Goal: Task Accomplishment & Management: Use online tool/utility

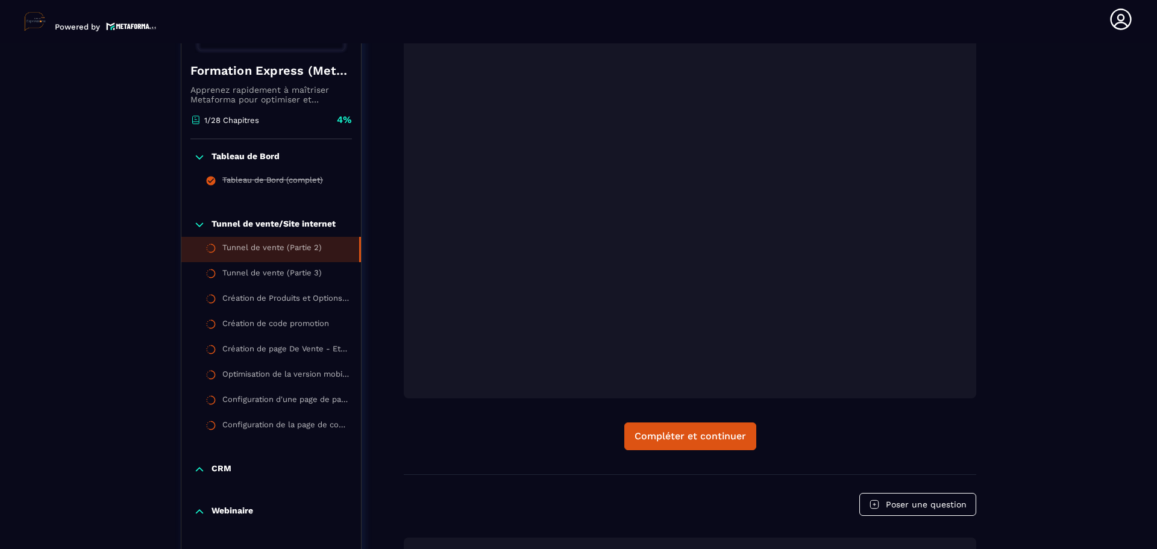
scroll to position [427, 0]
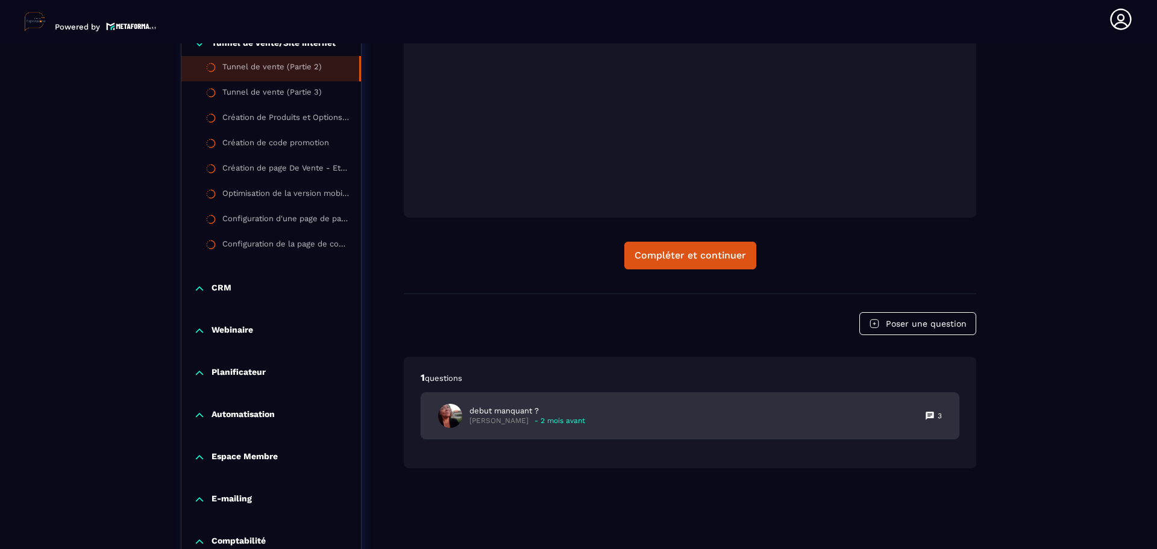
click at [928, 414] on icon at bounding box center [930, 416] width 10 height 10
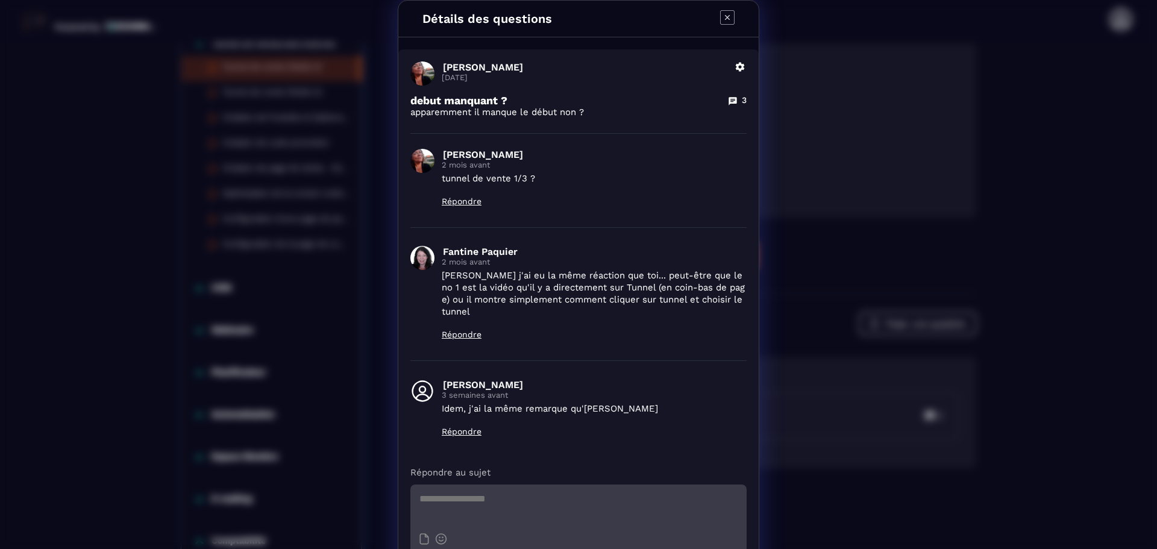
click at [727, 15] on icon "Modal window" at bounding box center [727, 17] width 14 height 14
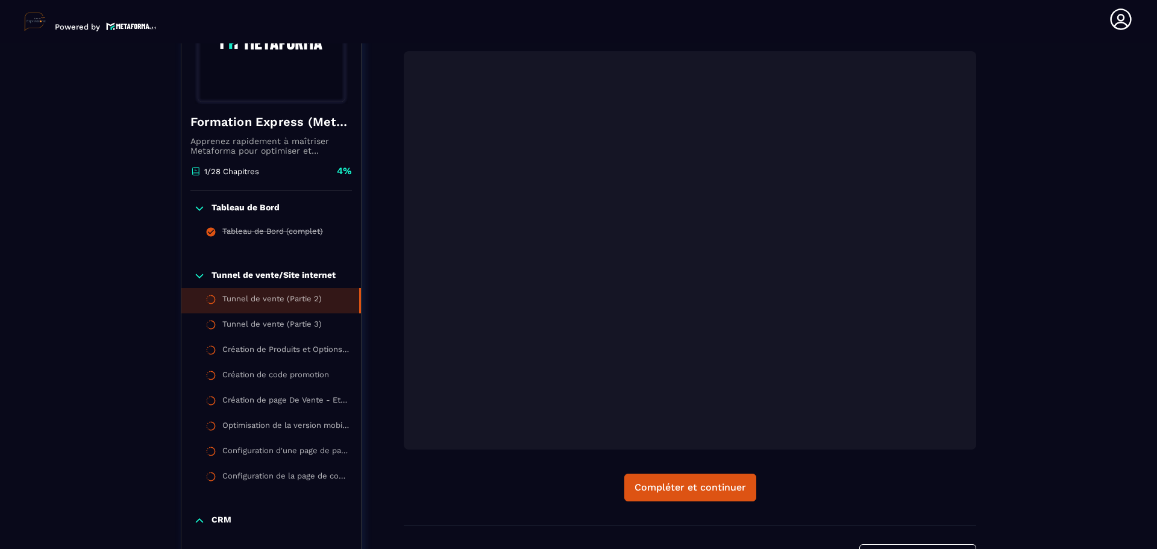
scroll to position [186, 0]
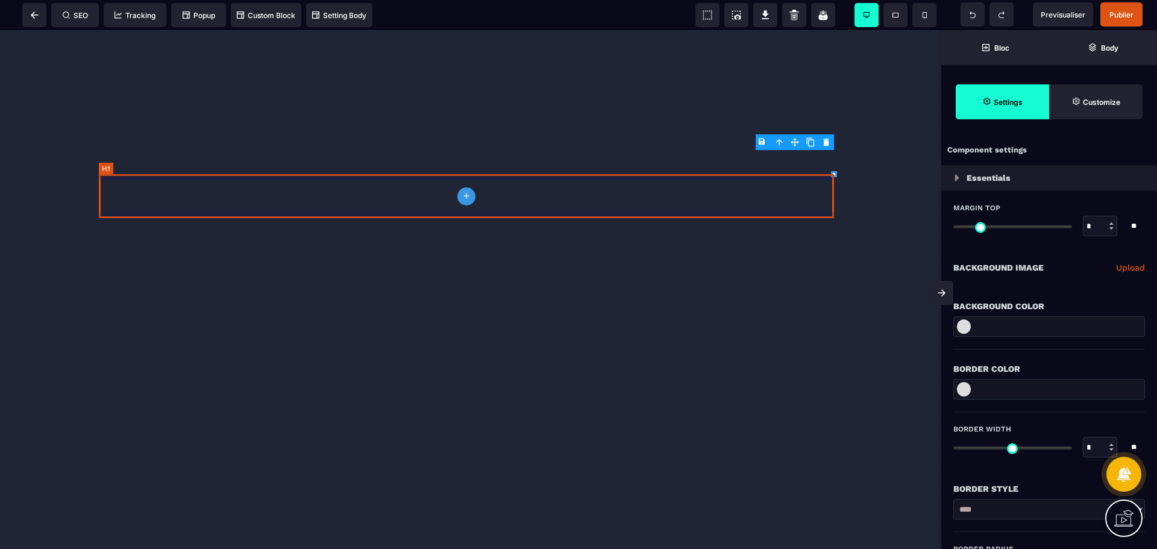
select select "*"
select select "**"
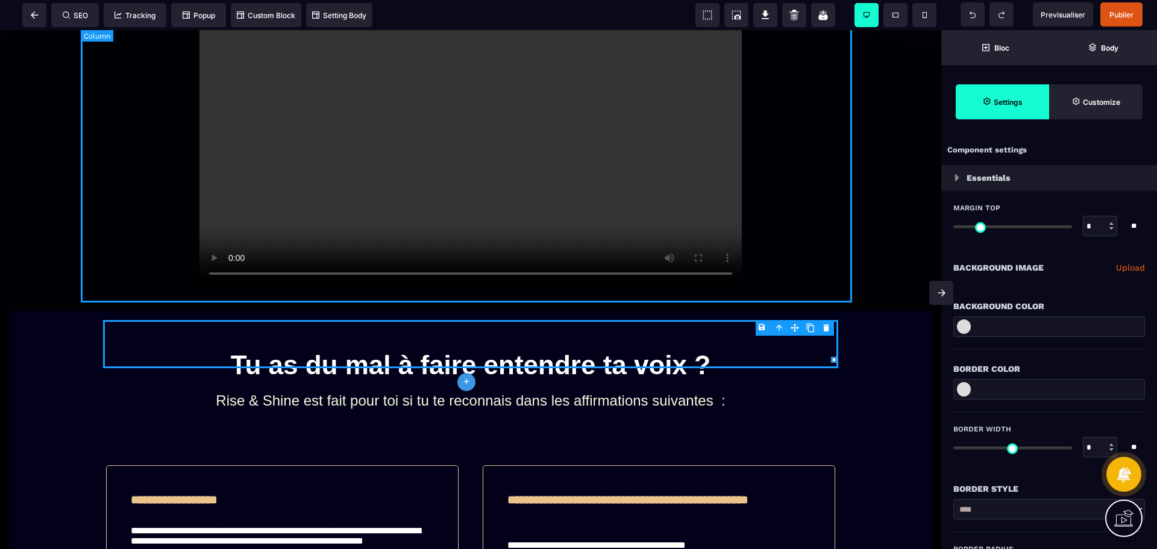
scroll to position [602, 0]
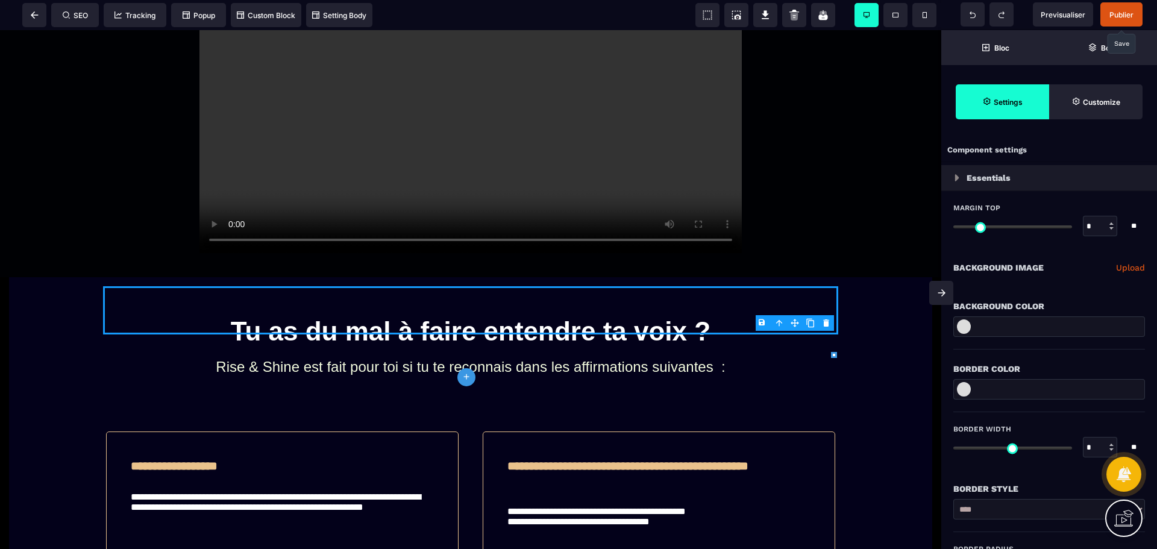
click at [1127, 11] on span "Publier" at bounding box center [1121, 14] width 24 height 9
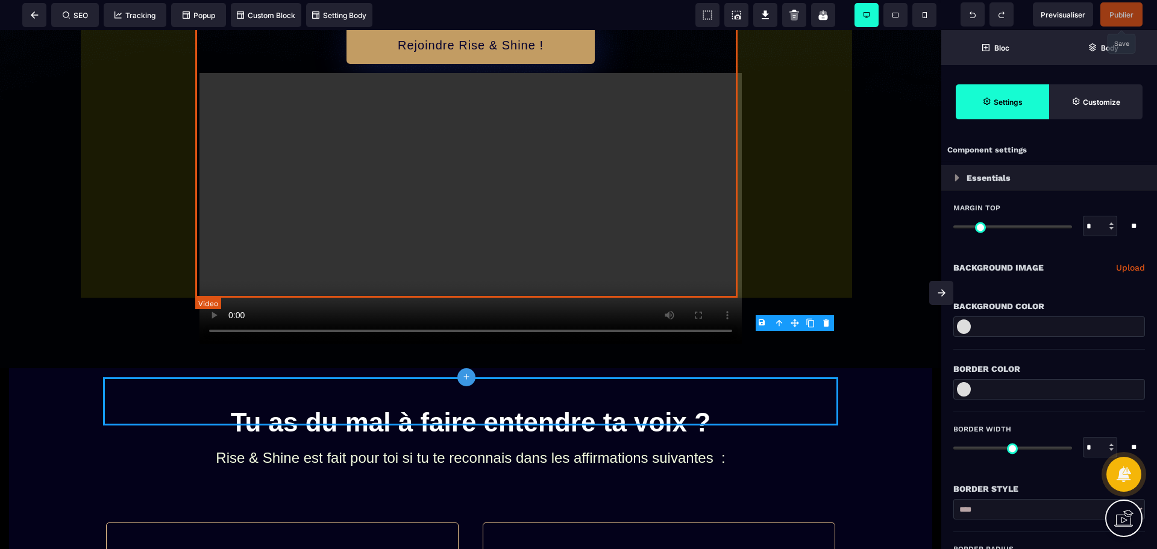
scroll to position [422, 0]
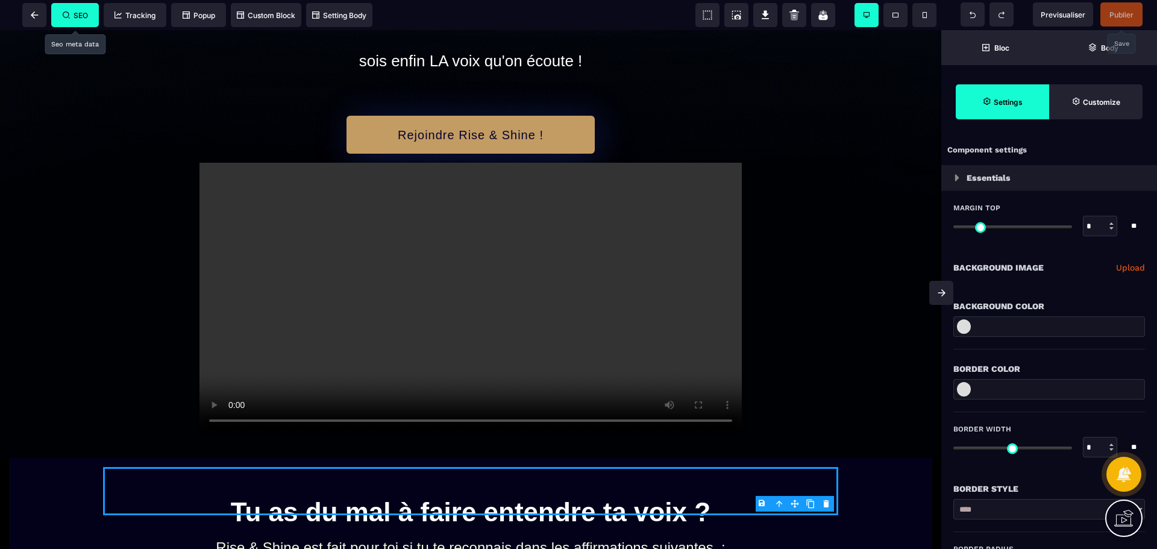
click at [72, 11] on span "SEO" at bounding box center [75, 15] width 25 height 9
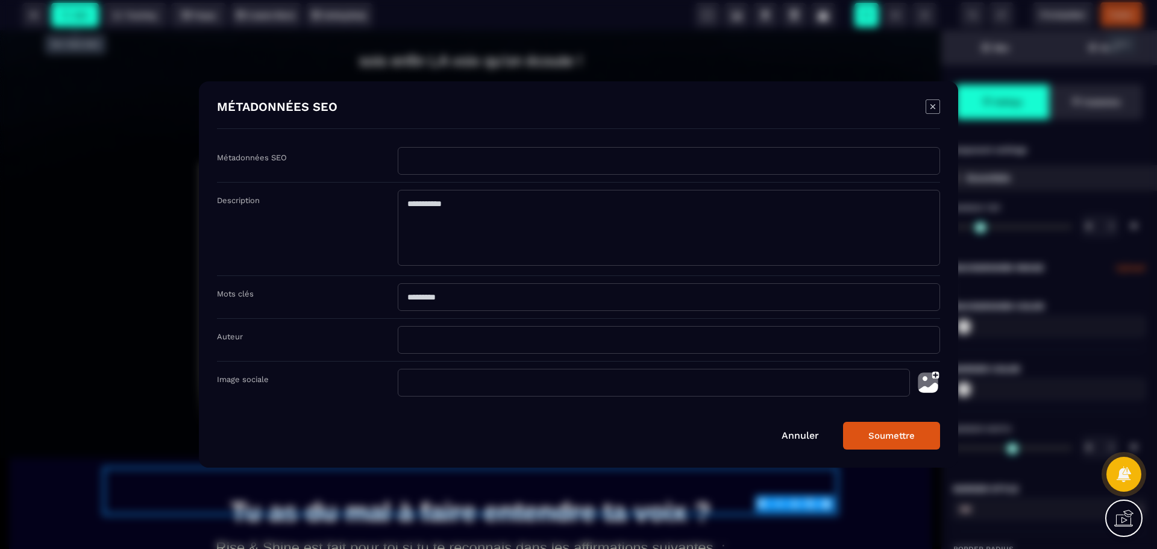
click at [460, 163] on input "Modal window" at bounding box center [669, 161] width 542 height 28
click at [798, 434] on div "[PERSON_NAME]" at bounding box center [578, 436] width 723 height 28
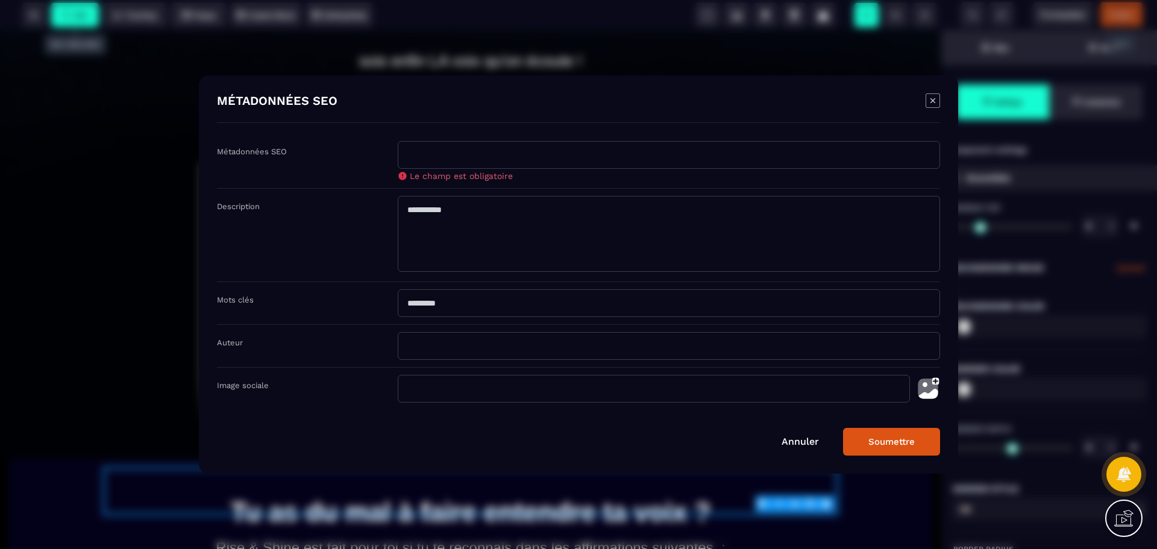
click at [480, 152] on input "Modal window" at bounding box center [669, 155] width 542 height 28
type input "**********"
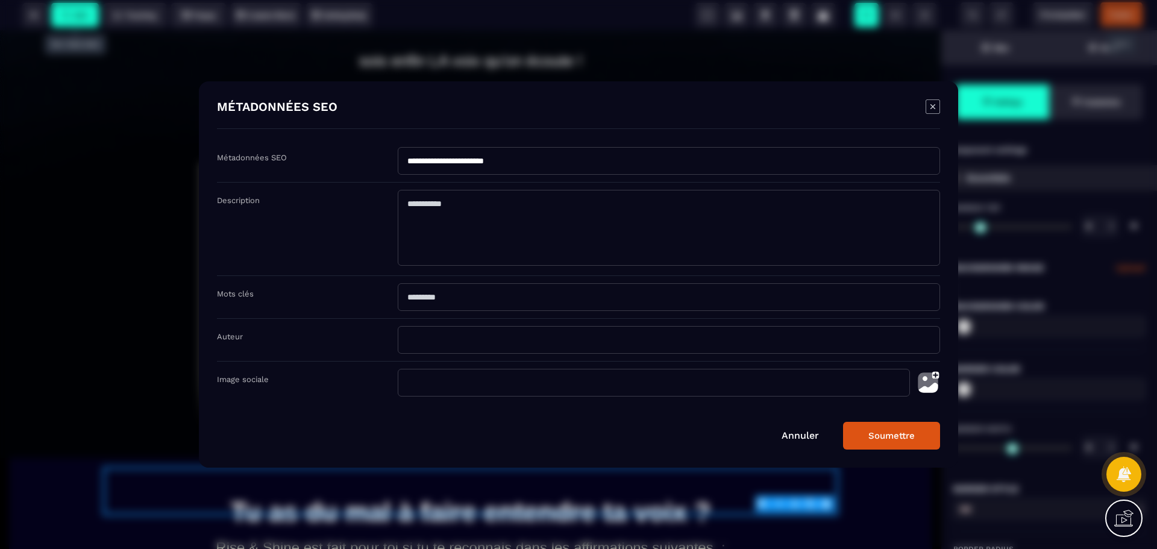
click at [424, 216] on textarea "Modal window" at bounding box center [669, 228] width 542 height 76
type textarea "**********"
click at [442, 299] on input "Modal window" at bounding box center [669, 297] width 542 height 28
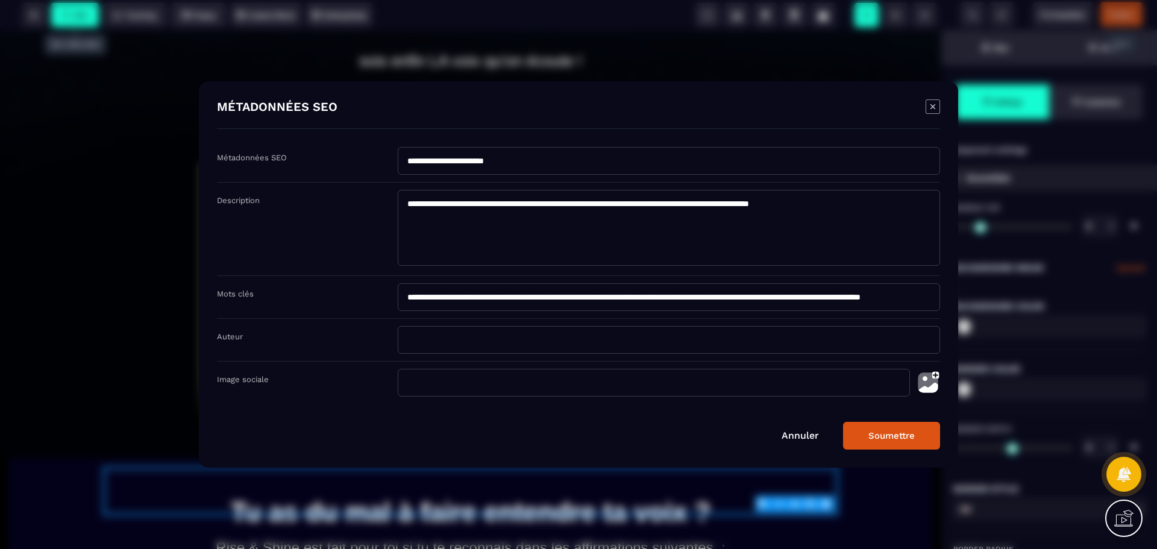
scroll to position [0, 96]
type input "**********"
click at [443, 344] on input "Modal window" at bounding box center [669, 340] width 542 height 28
type input "**********"
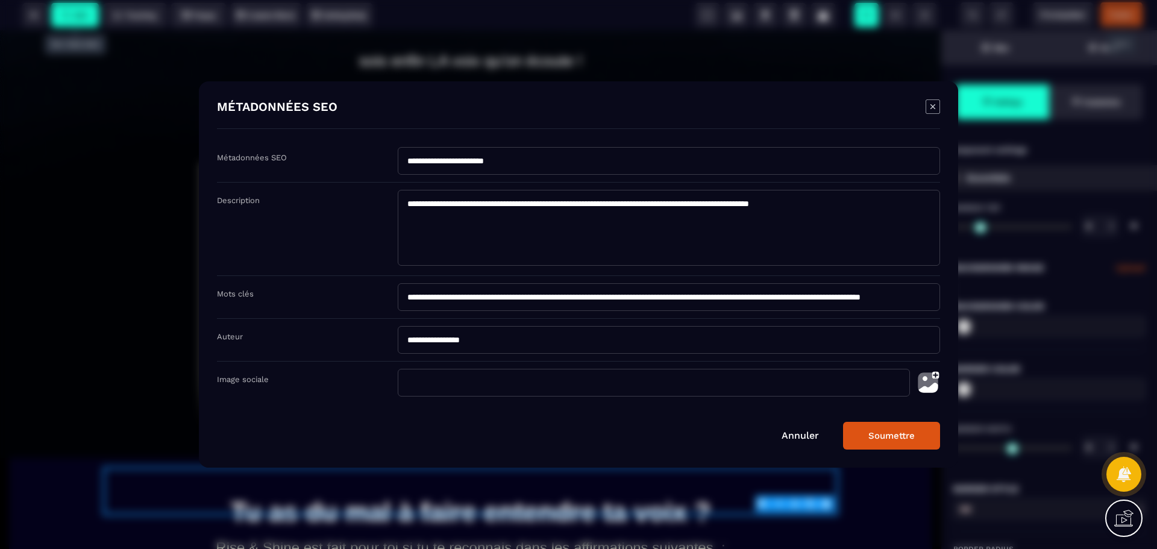
click at [444, 387] on input "Modal window" at bounding box center [654, 383] width 512 height 28
click at [931, 379] on img "Modal window" at bounding box center [928, 383] width 24 height 28
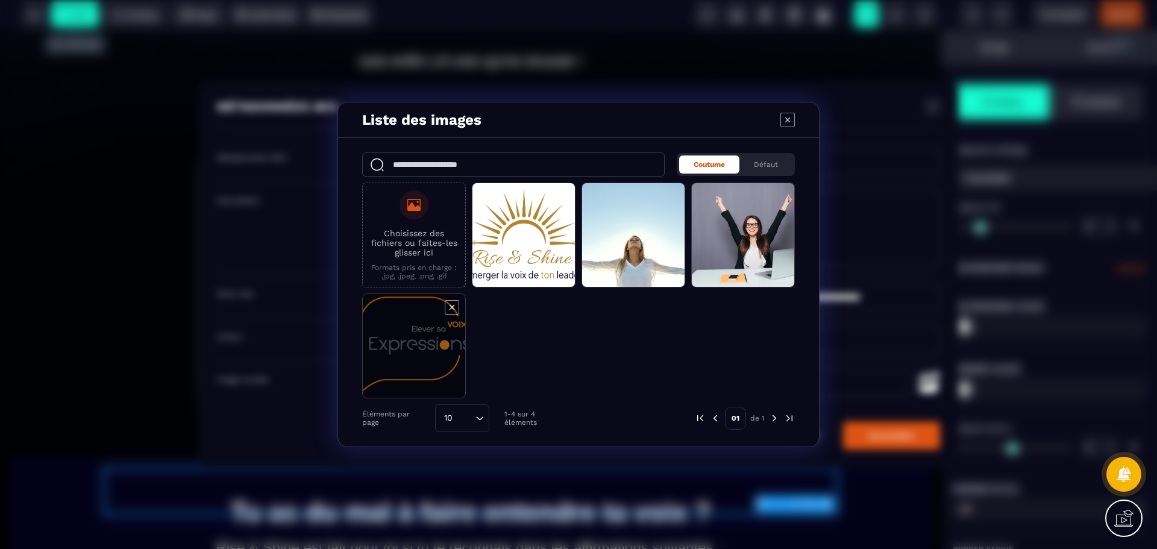
click at [403, 331] on span "Modal window" at bounding box center [414, 346] width 102 height 105
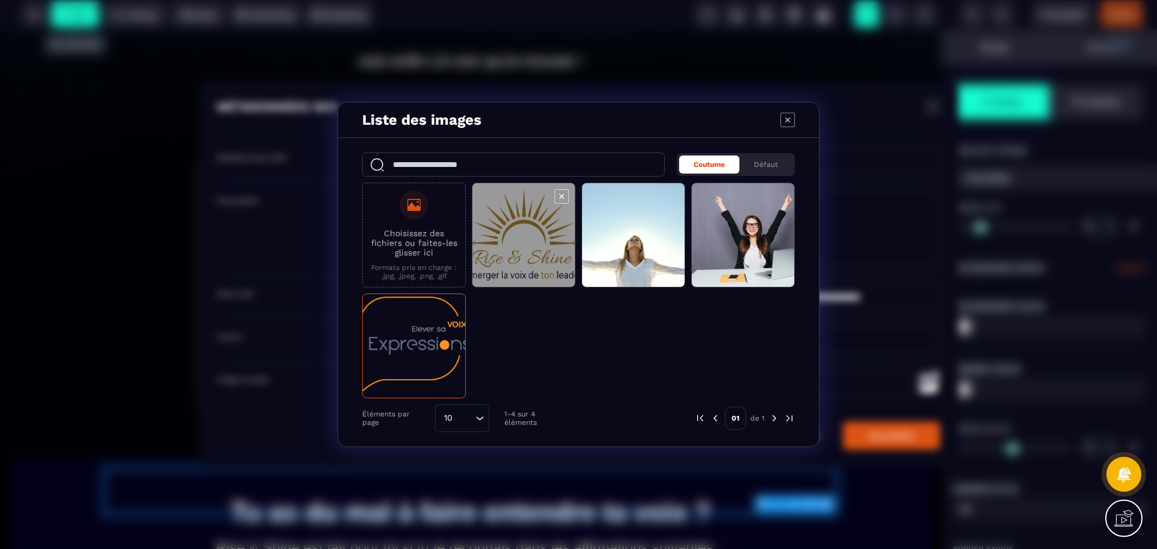
click at [524, 242] on span "Modal window" at bounding box center [523, 235] width 102 height 105
click at [529, 229] on span "Modal window" at bounding box center [523, 235] width 102 height 105
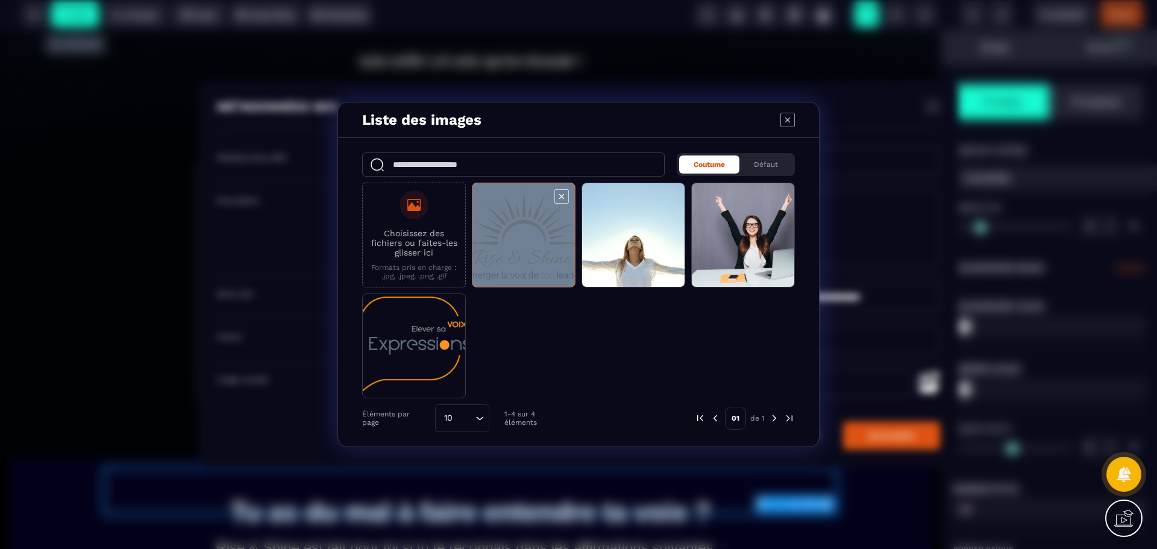
click at [529, 229] on span "Modal window" at bounding box center [523, 235] width 102 height 105
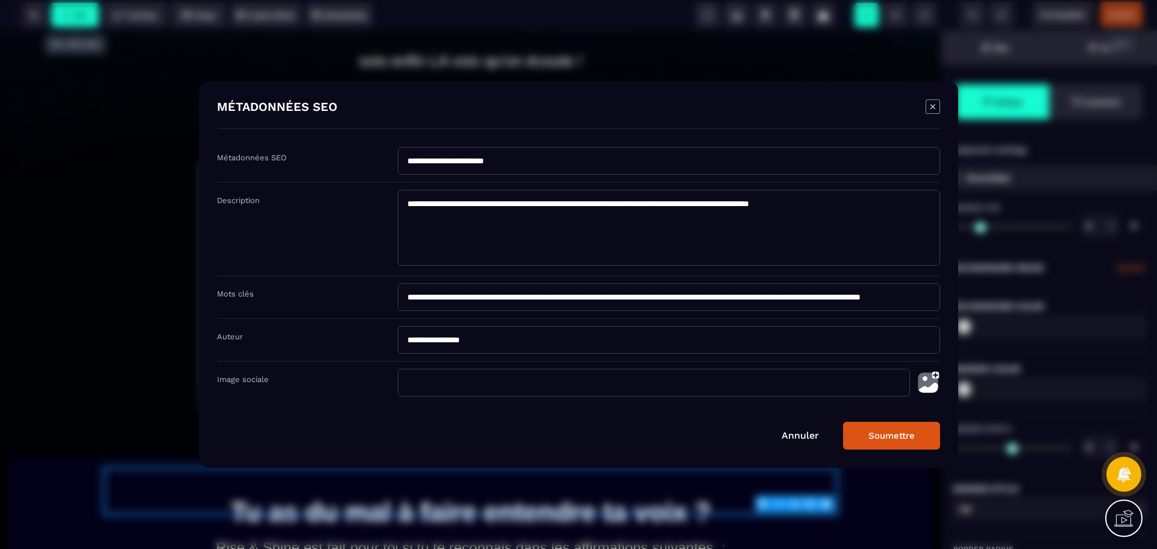
type input "**********"
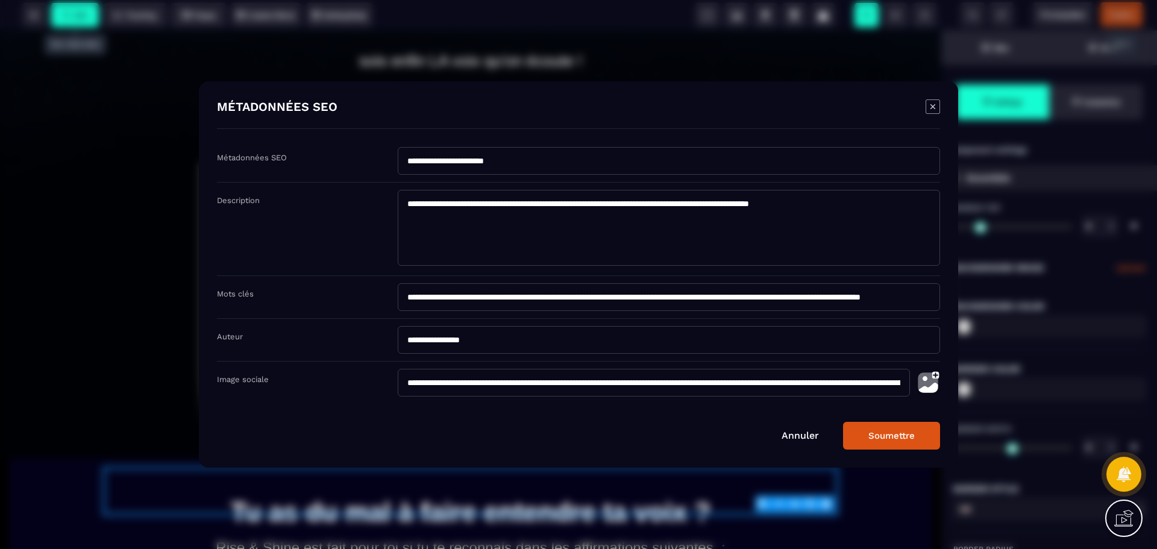
click at [887, 434] on button "Soumettre" at bounding box center [891, 436] width 97 height 28
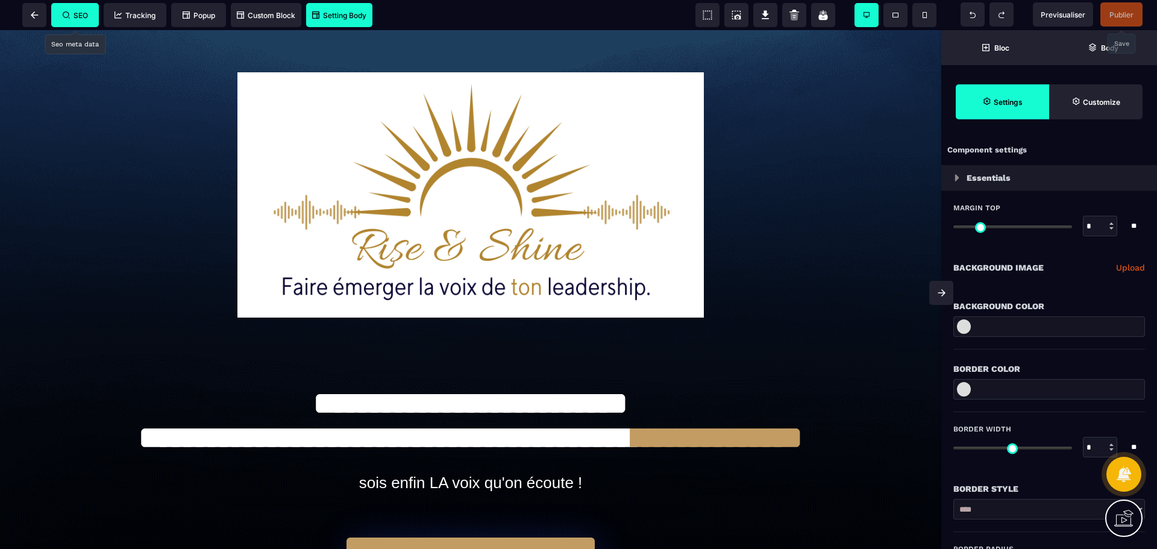
click at [354, 11] on span "Setting Body" at bounding box center [339, 15] width 54 height 9
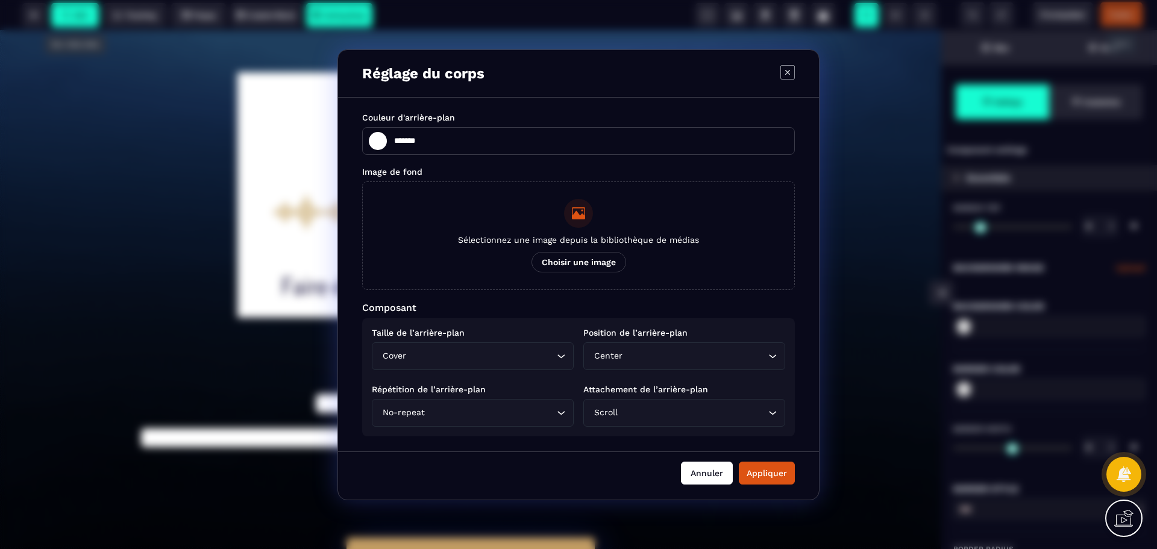
click at [711, 472] on button "Annuler" at bounding box center [707, 472] width 52 height 23
type input "*******"
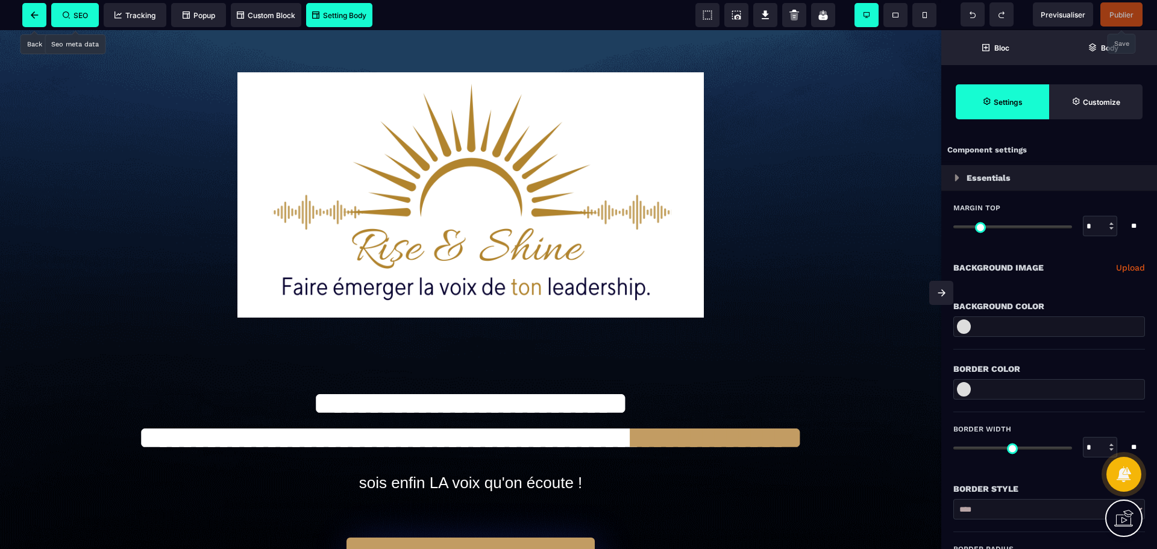
click at [34, 13] on icon at bounding box center [35, 14] width 8 height 7
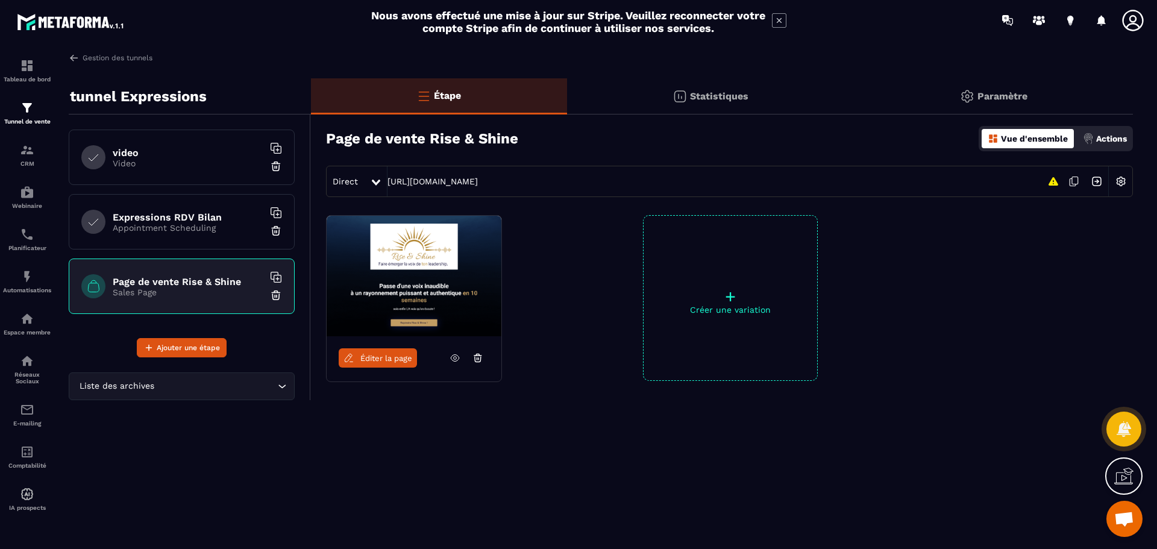
click at [225, 167] on p "Video" at bounding box center [188, 163] width 151 height 10
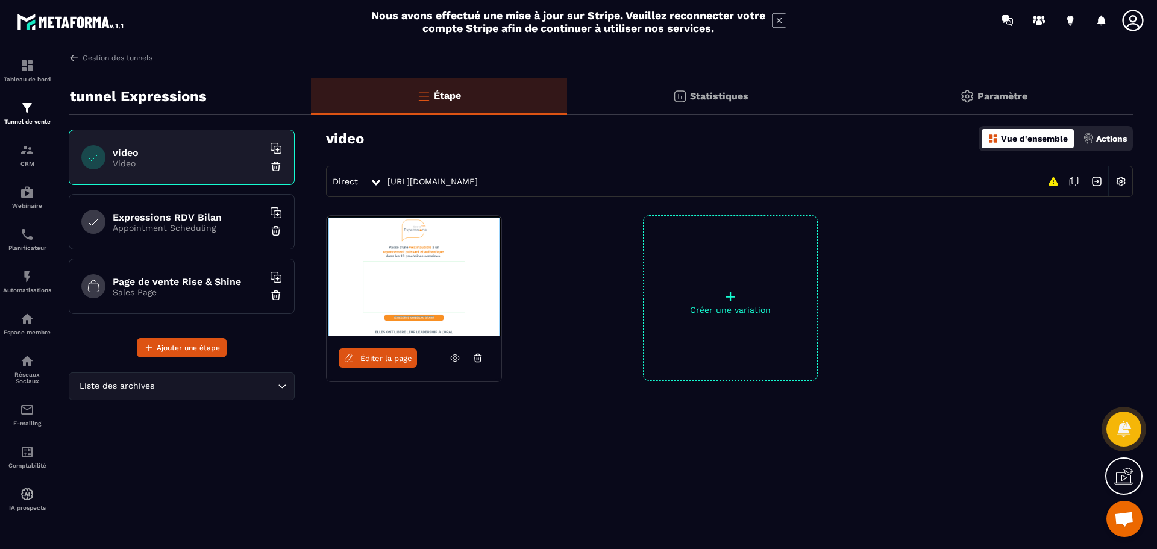
click at [206, 293] on p "Sales Page" at bounding box center [188, 292] width 151 height 10
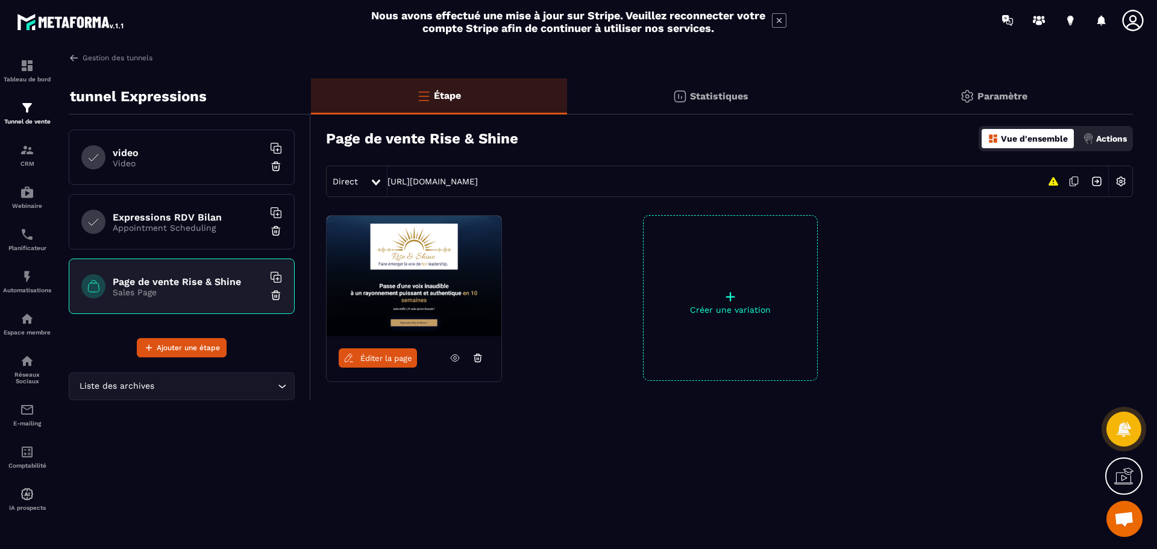
click at [190, 155] on h6 "video" at bounding box center [188, 152] width 151 height 11
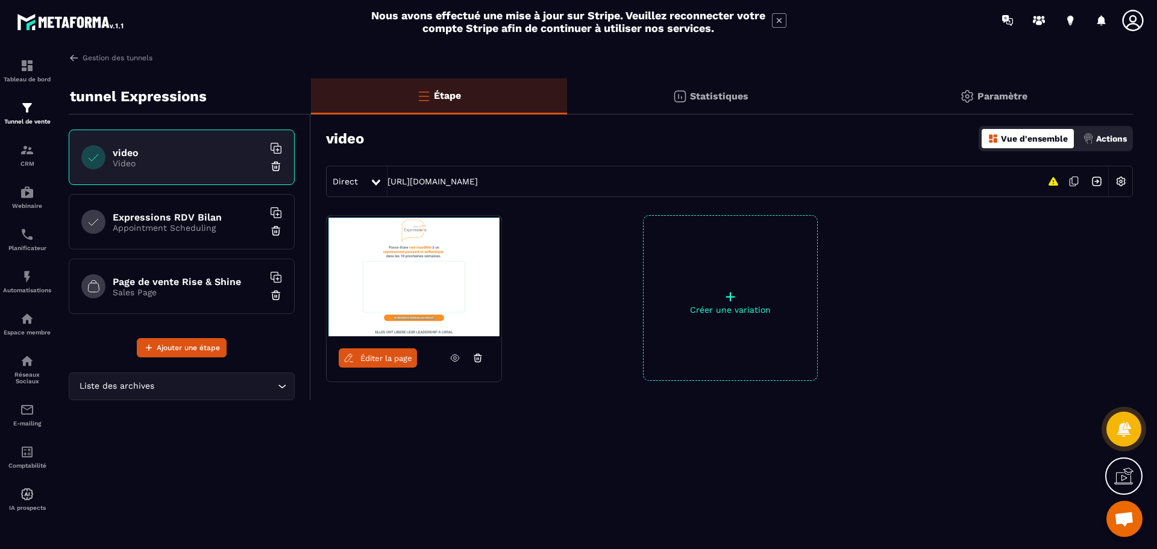
click at [213, 275] on div "Page de vente Rise & Shine Sales Page" at bounding box center [182, 285] width 226 height 55
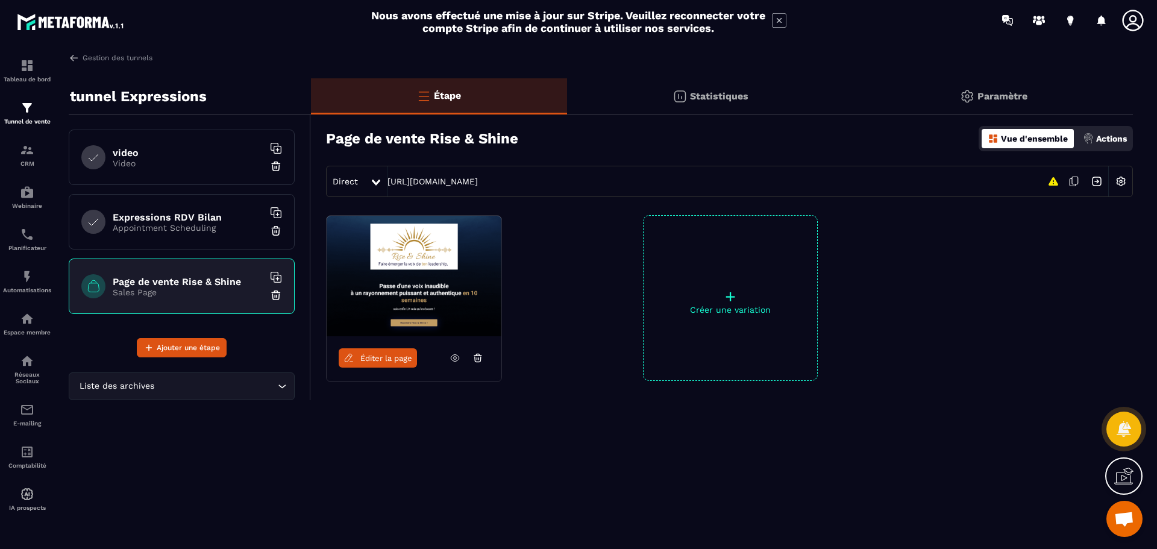
click at [204, 166] on p "Video" at bounding box center [188, 163] width 151 height 10
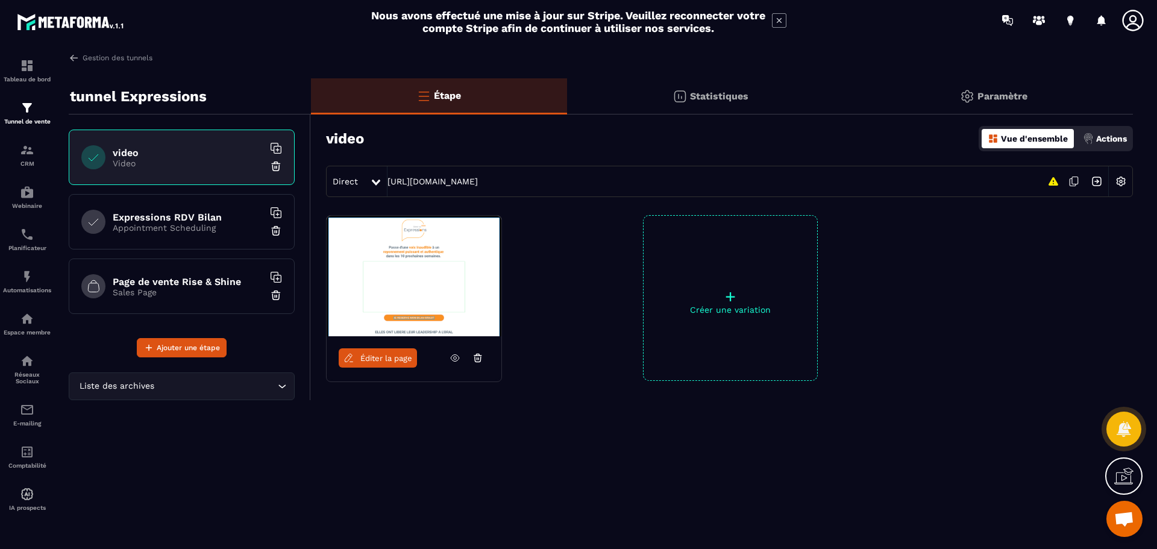
click at [714, 95] on p "Statistiques" at bounding box center [719, 95] width 58 height 11
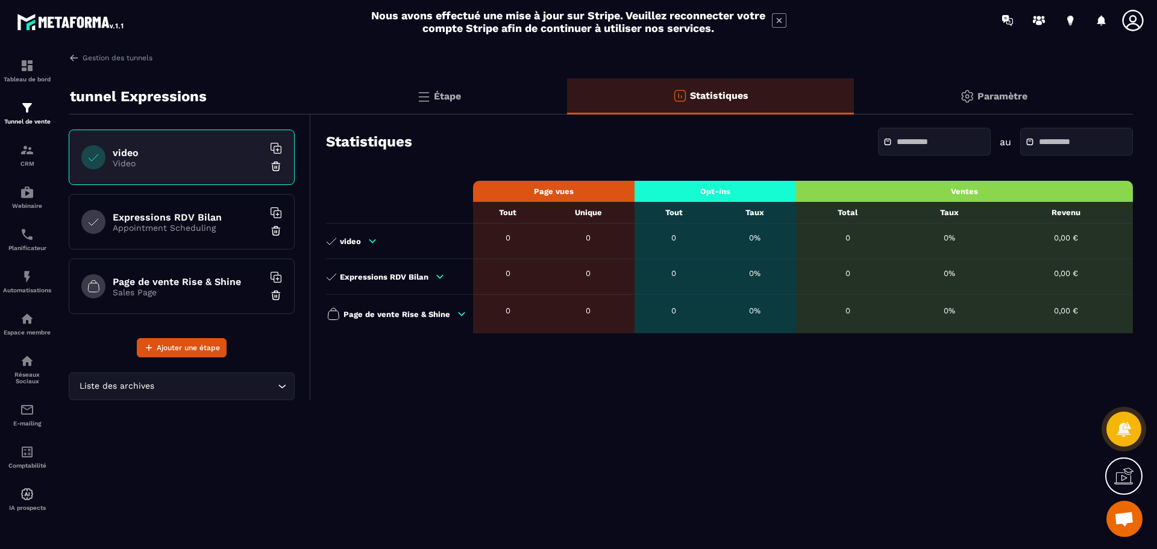
click at [567, 96] on div "Étape" at bounding box center [710, 96] width 287 height 36
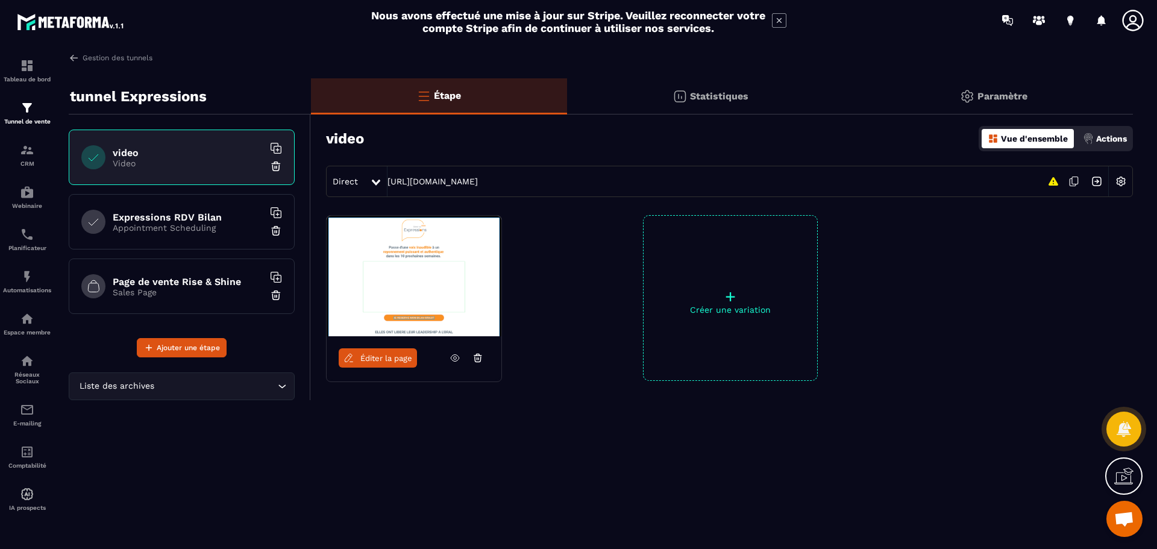
click at [193, 283] on h6 "Page de vente Rise & Shine" at bounding box center [188, 281] width 151 height 11
